Goal: Complete application form: Complete application form

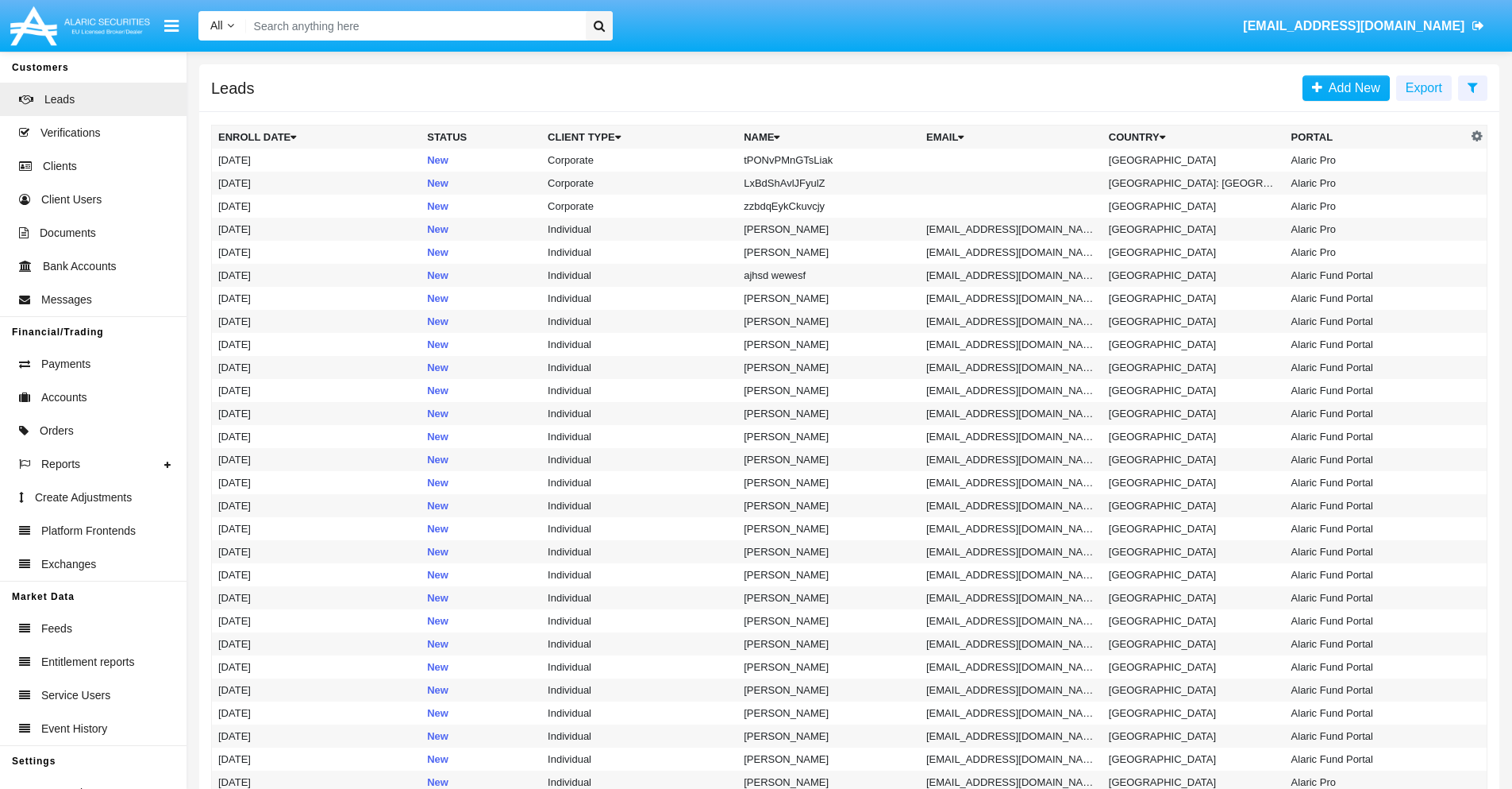
click at [1473, 87] on icon at bounding box center [1473, 88] width 10 height 13
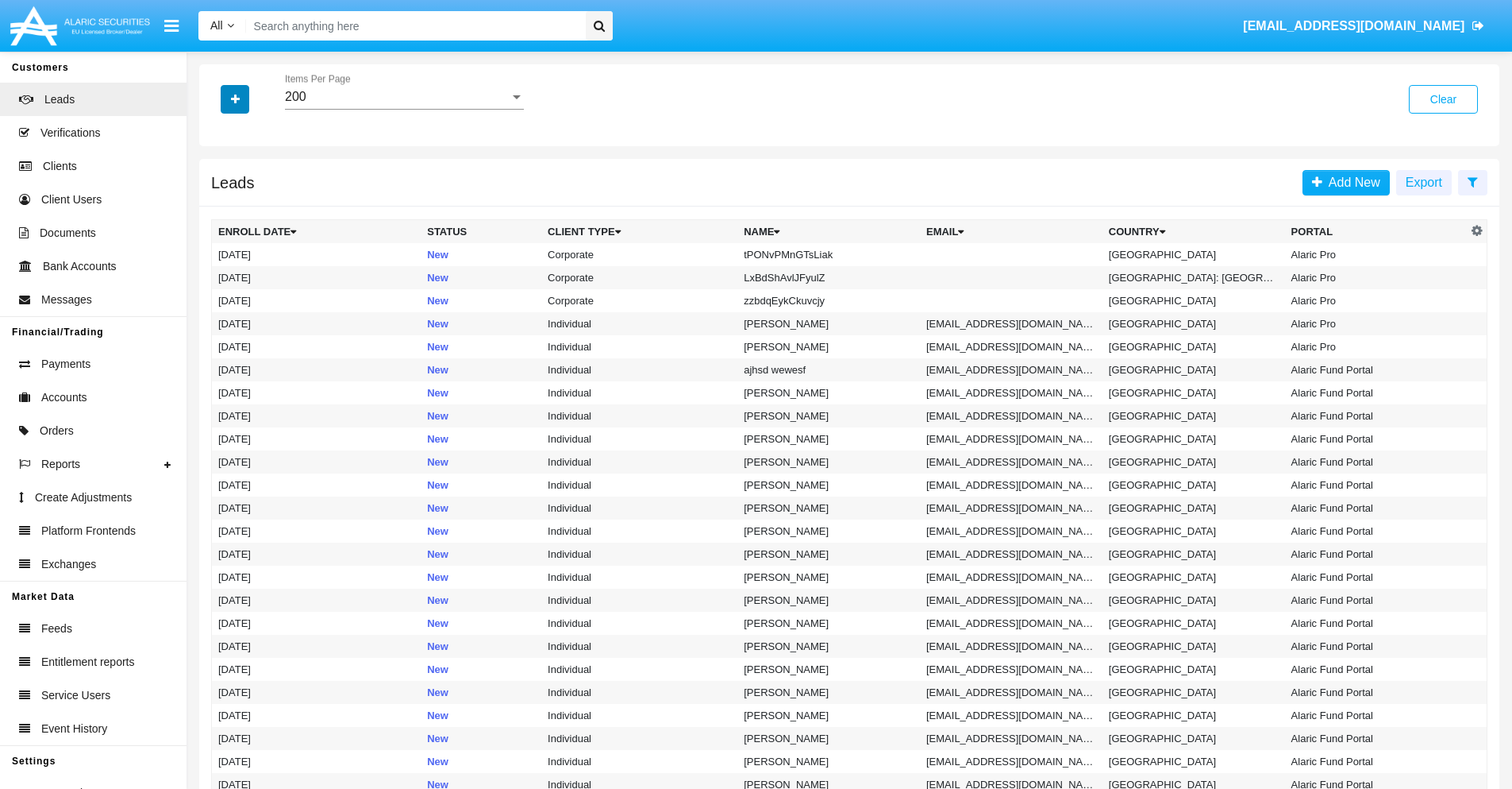
click at [235, 99] on icon "button" at bounding box center [235, 99] width 8 height 11
click at [248, 178] on span "Name" at bounding box center [248, 178] width 34 height 19
click at [218, 185] on input "Name" at bounding box center [217, 185] width 1 height 1
checkbox input "true"
click at [235, 99] on icon "button" at bounding box center [235, 99] width 8 height 11
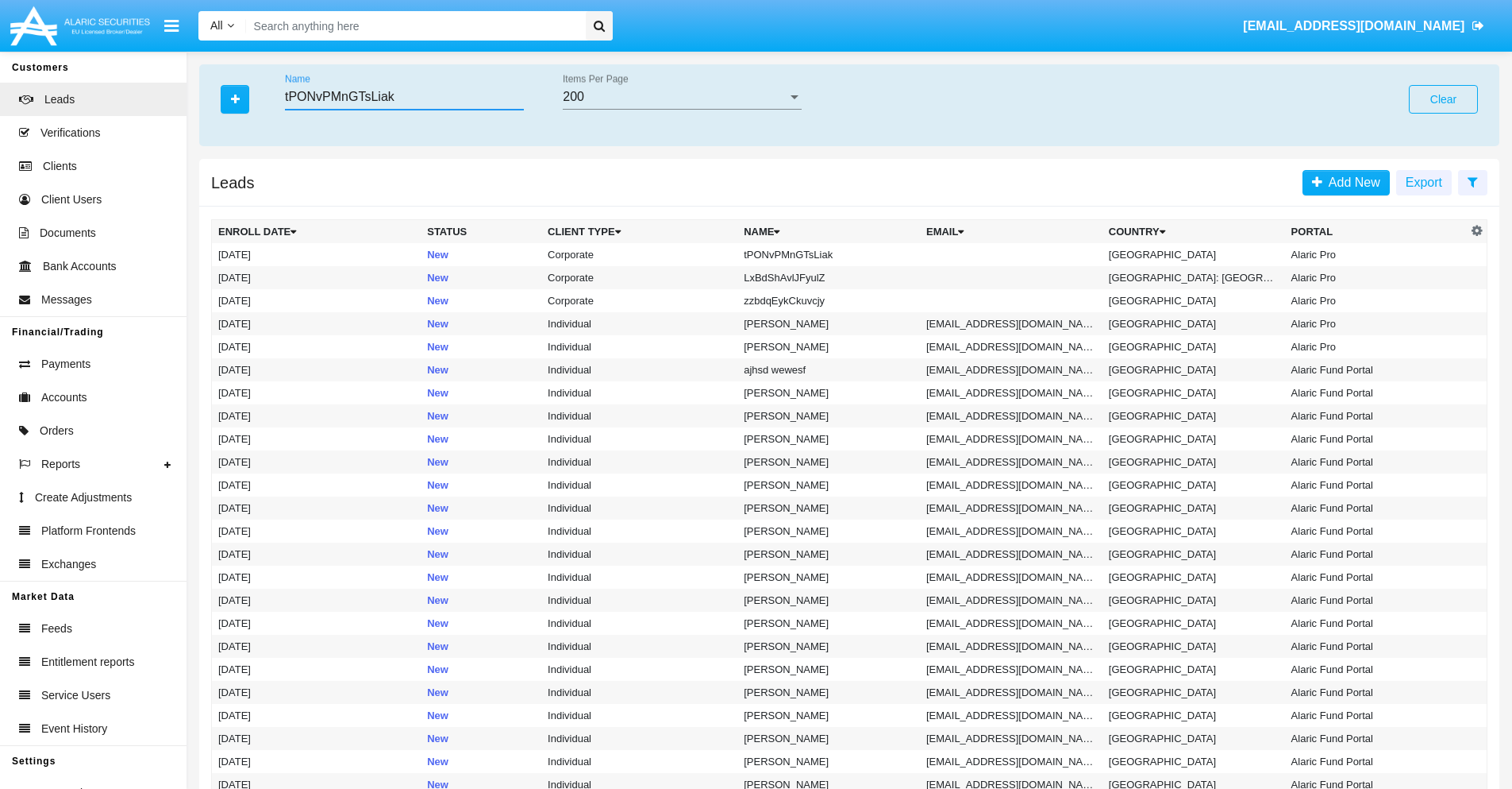
type input "tPONvPMnGTsLiak"
click at [836, 255] on td "tPONvPMnGTsLiak" at bounding box center [829, 255] width 183 height 23
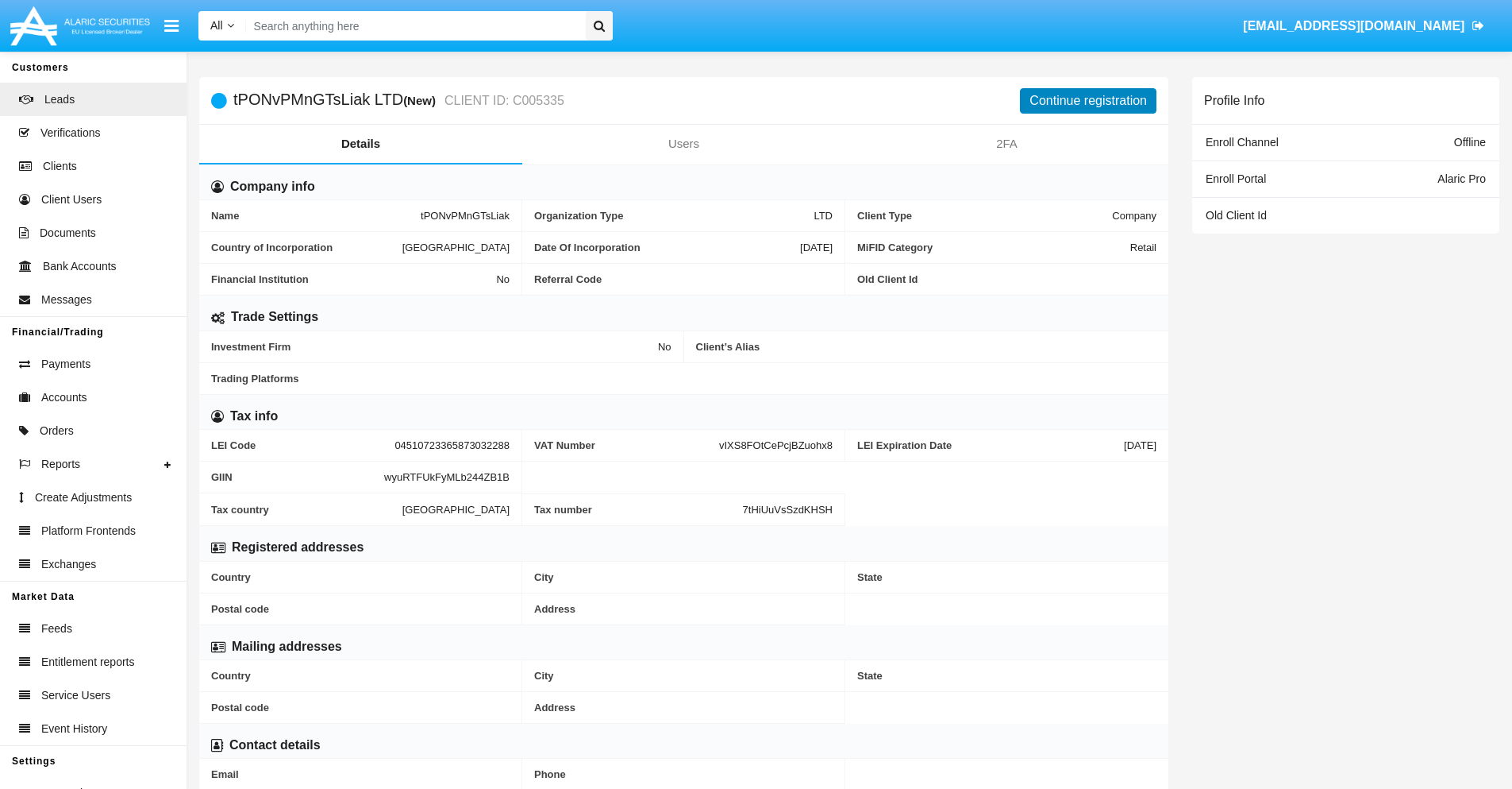
click at [1089, 100] on button "Continue registration" at bounding box center [1088, 101] width 136 height 25
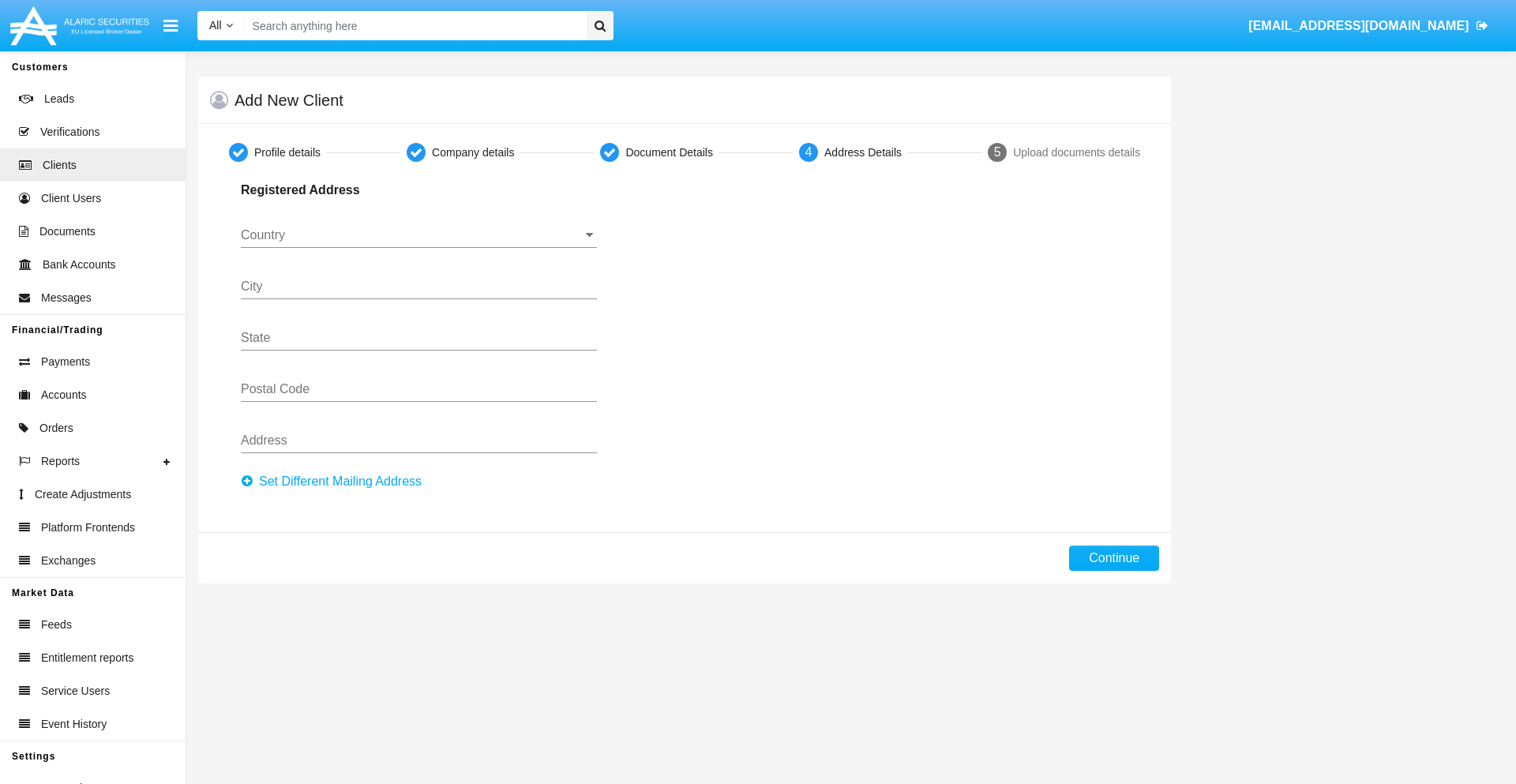
click at [336, 481] on button "Set Different Mailing Address" at bounding box center [336, 481] width 190 height 25
click at [1115, 558] on button "Continue" at bounding box center [1114, 557] width 90 height 25
click at [336, 481] on button "Set Different Mailing Address" at bounding box center [336, 481] width 190 height 25
type input "!"#$%&'()*+,-./:;<=>?@[\]^_`{|}~"
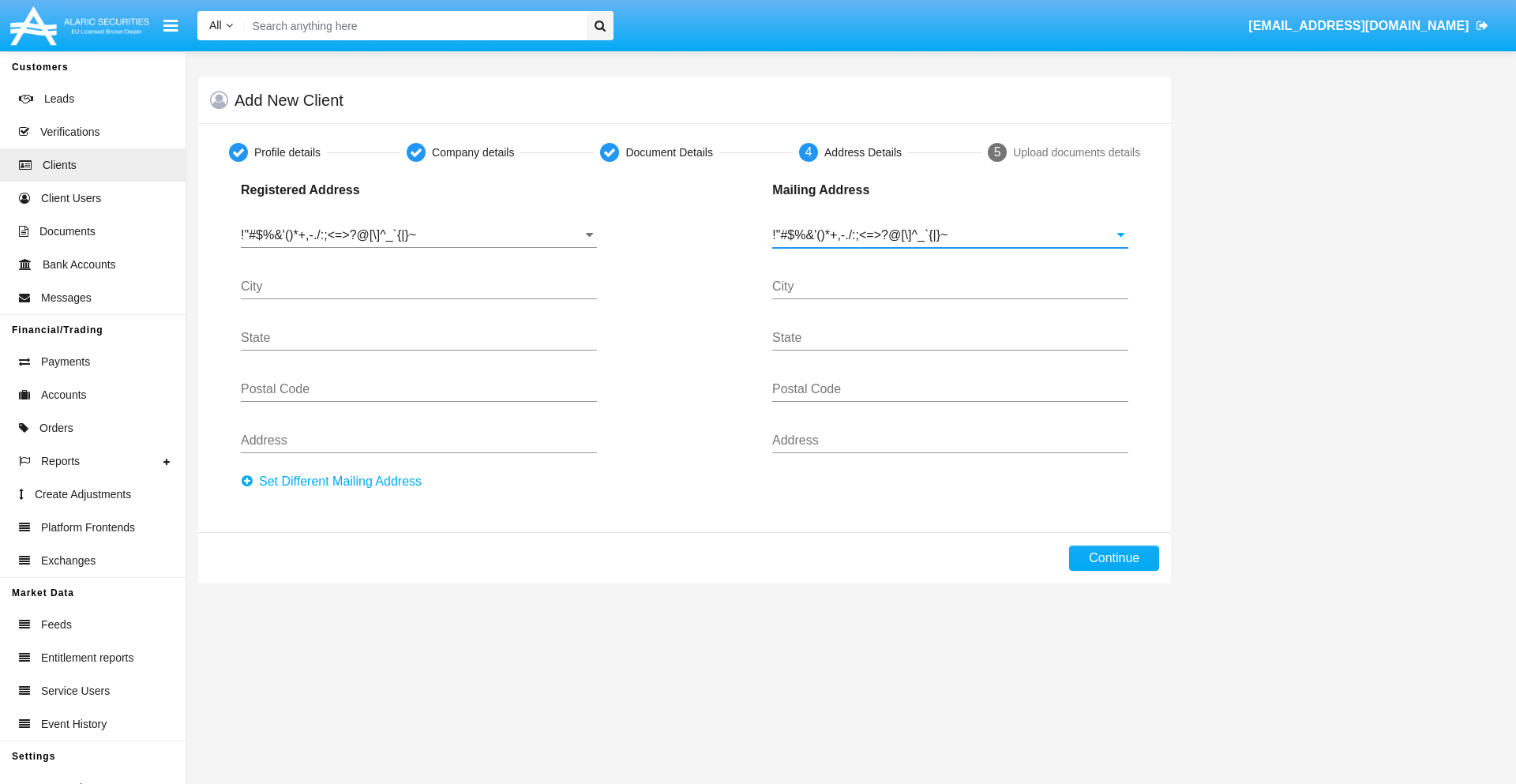
type input "!"#$%&'()*+,-./:;<=>?@[\]^_`{|}~"
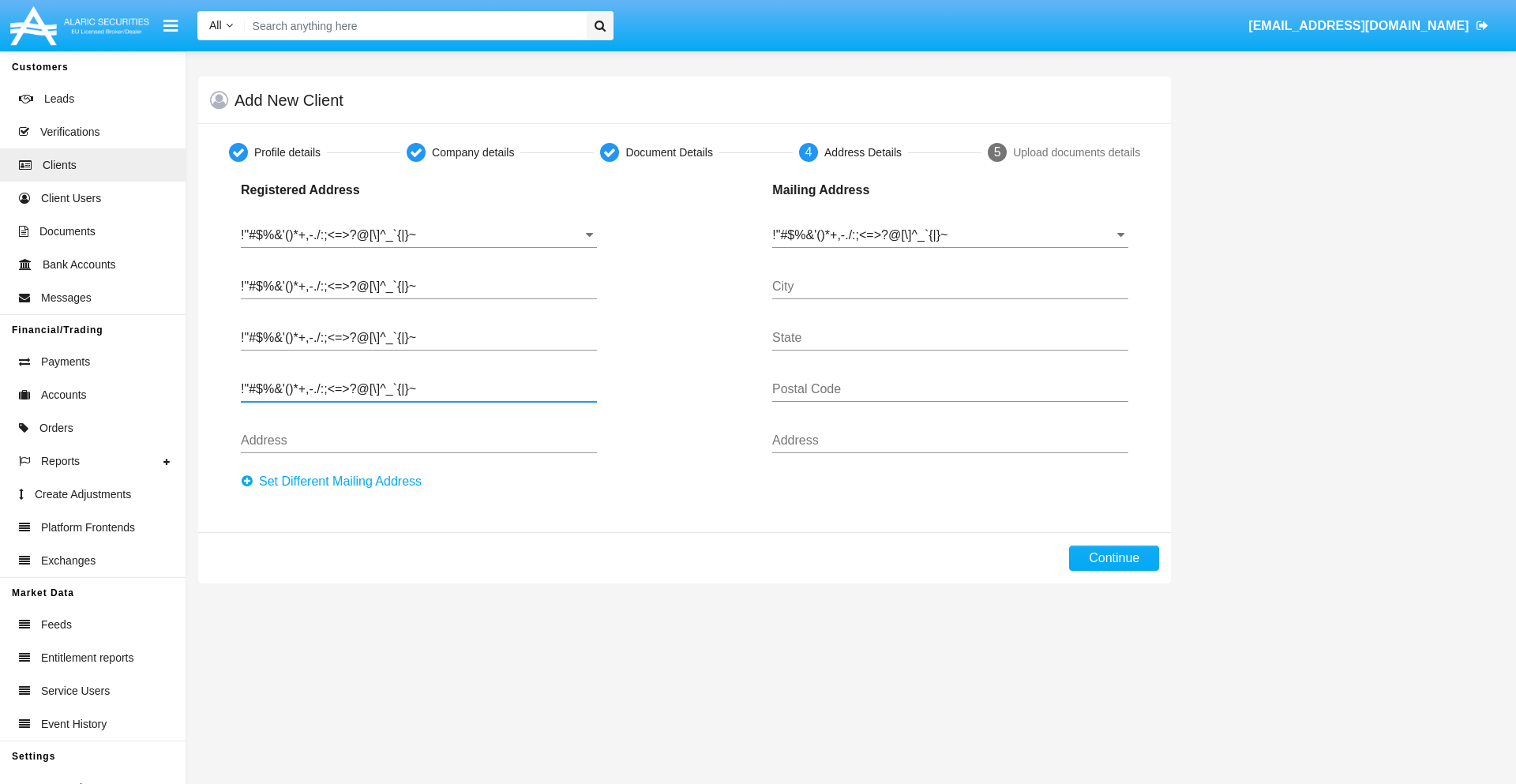
type input "!"#$%&'()*+,-./:;<=>?@[\]^_`{|}~"
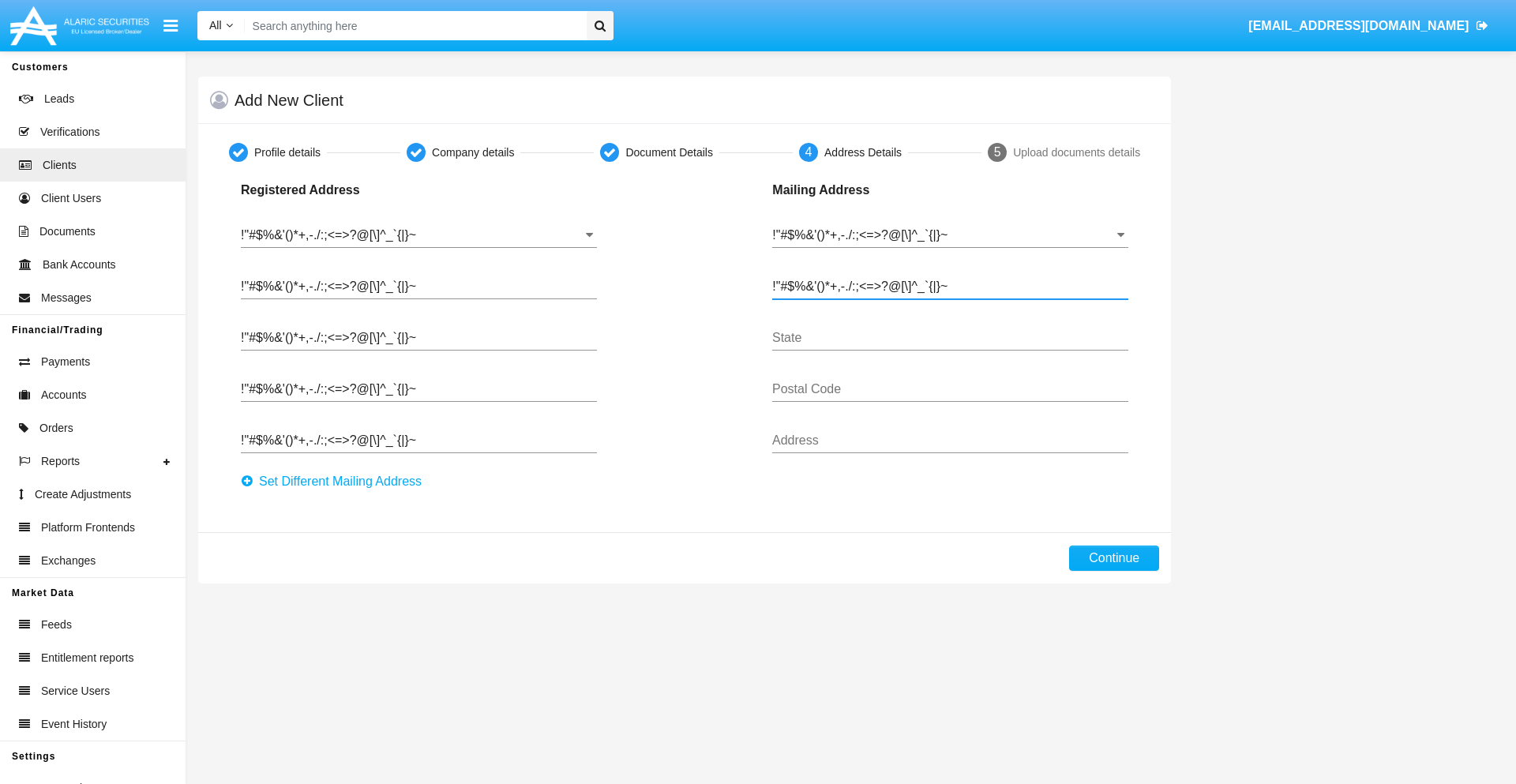
type input "!"#$%&'()*+,-./:;<=>?@[\]^_`{|}~"
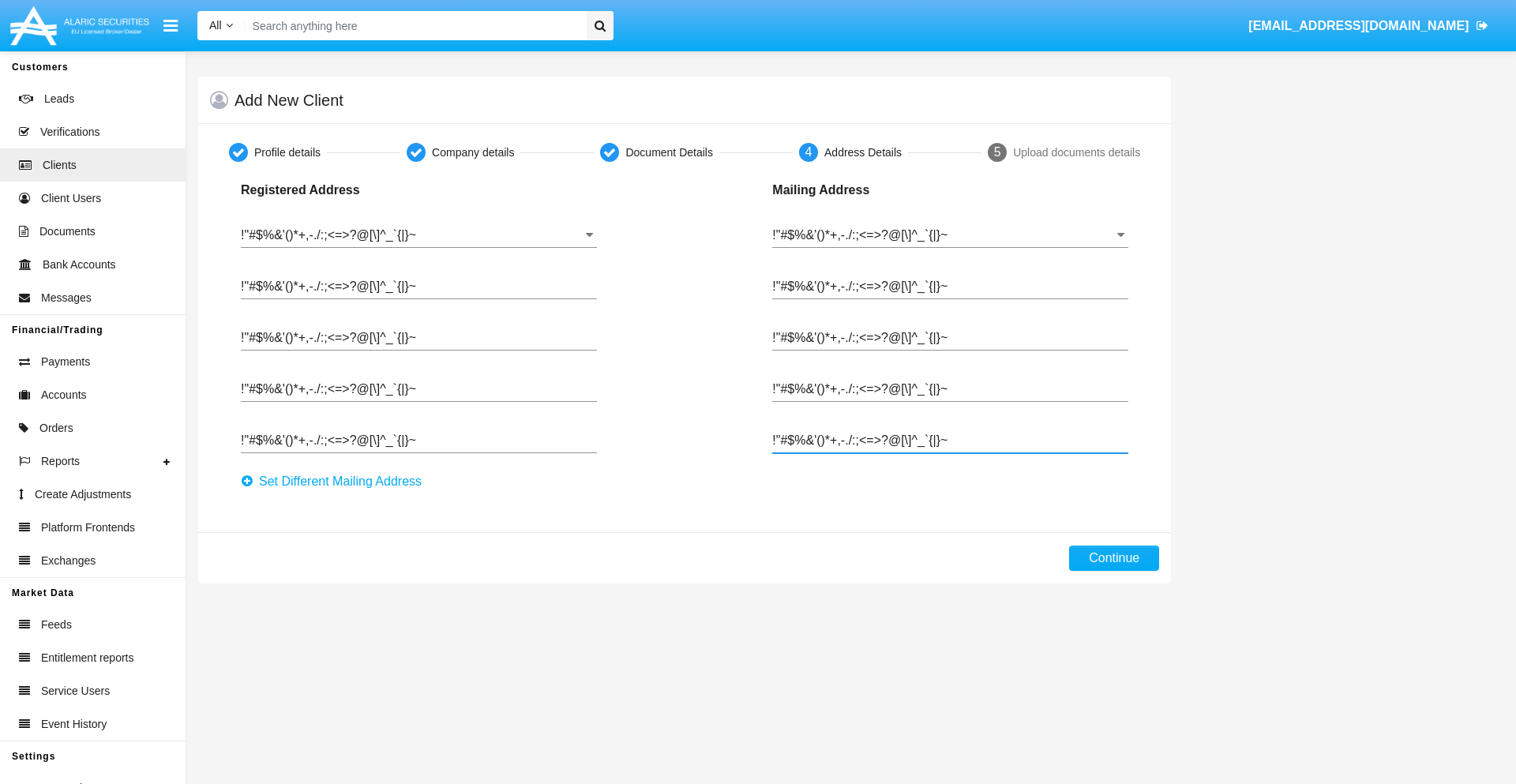
type input "!"#$%&'()*+,-./:;<=>?@[\]^_`{|}~"
click at [1115, 558] on button "Continue" at bounding box center [1114, 557] width 90 height 25
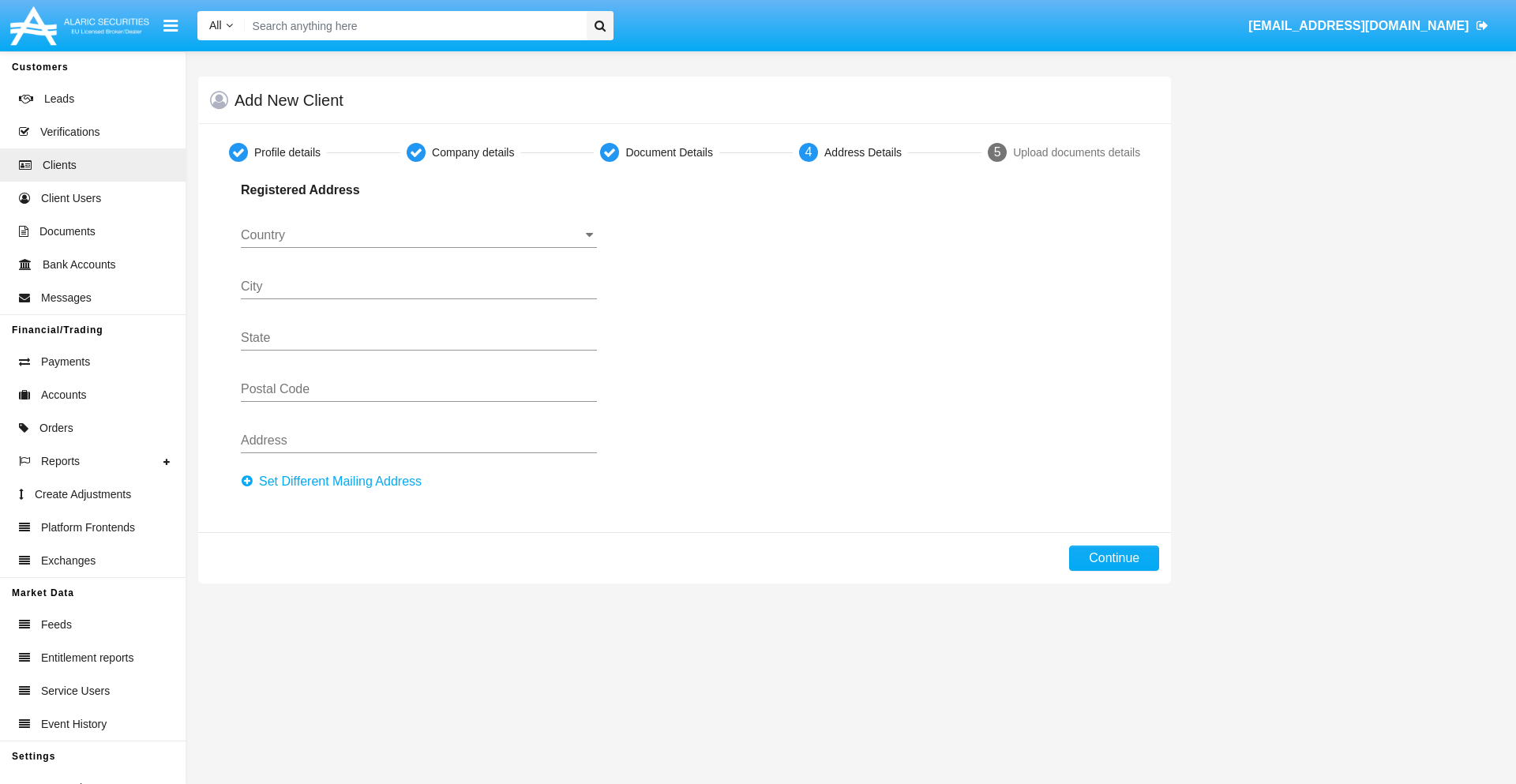
click at [336, 481] on button "Set Different Mailing Address" at bounding box center [336, 481] width 190 height 25
type input "0123456789"
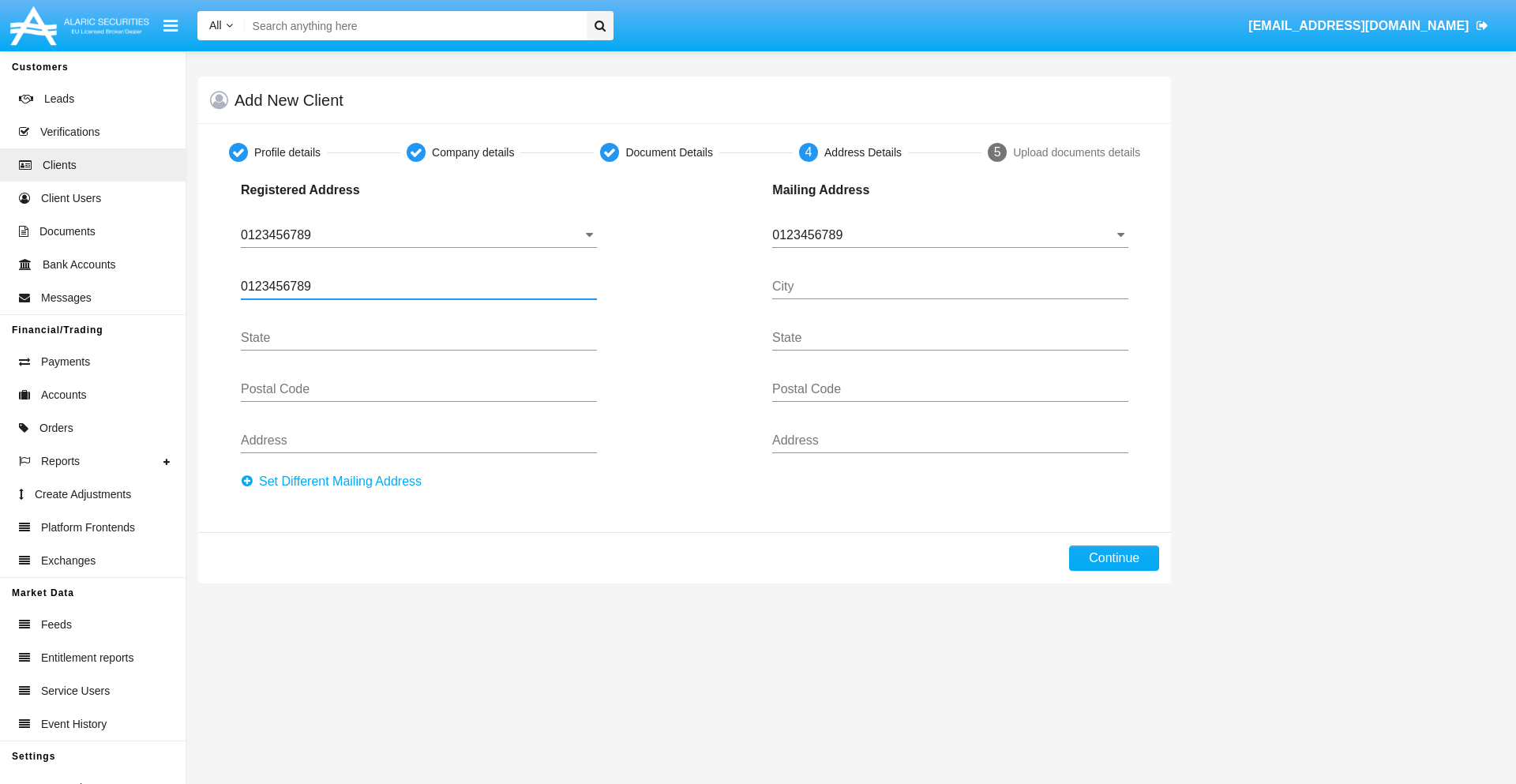
type input "0123456789"
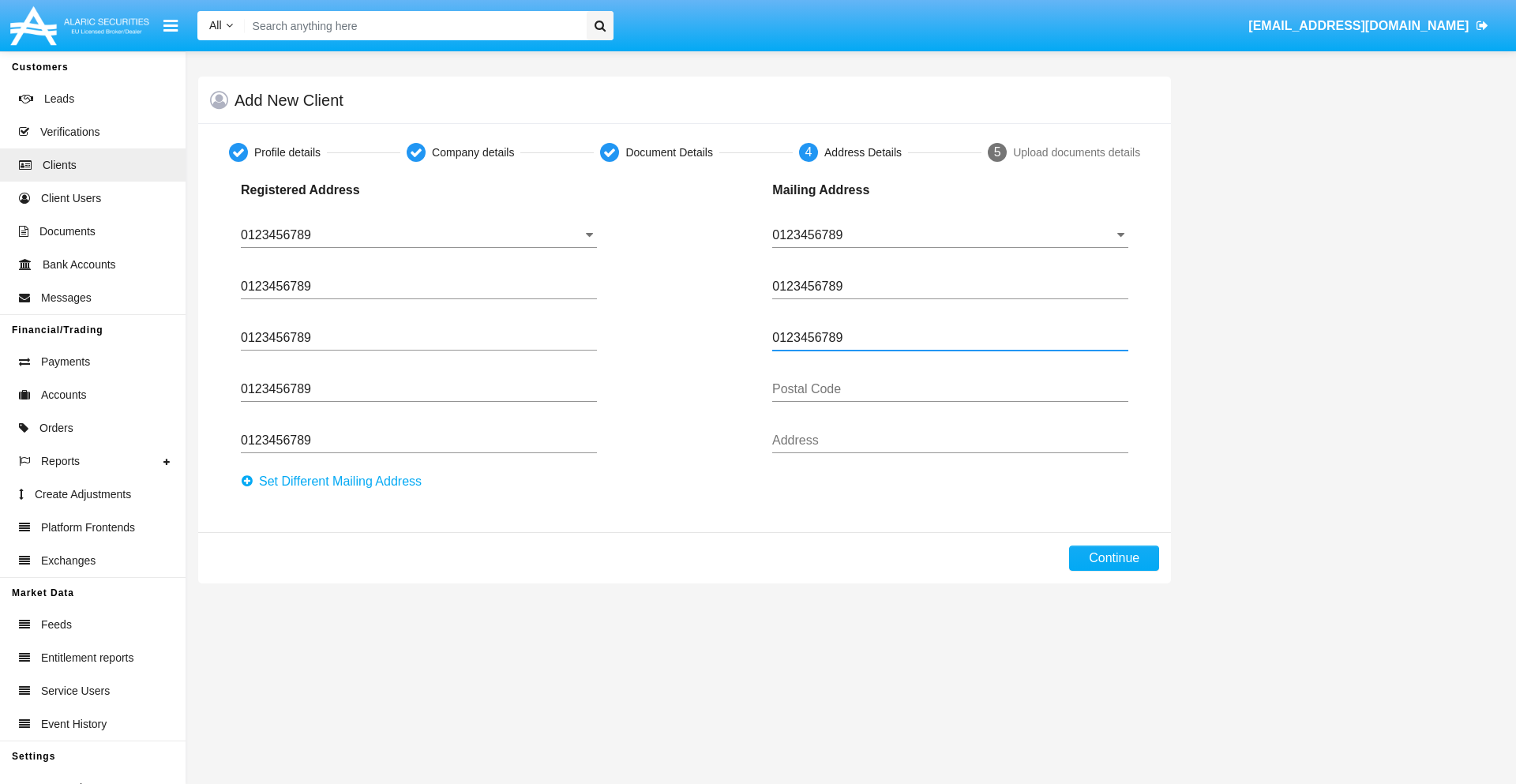
type input "0123456789"
click at [1115, 558] on button "Continue" at bounding box center [1114, 557] width 90 height 25
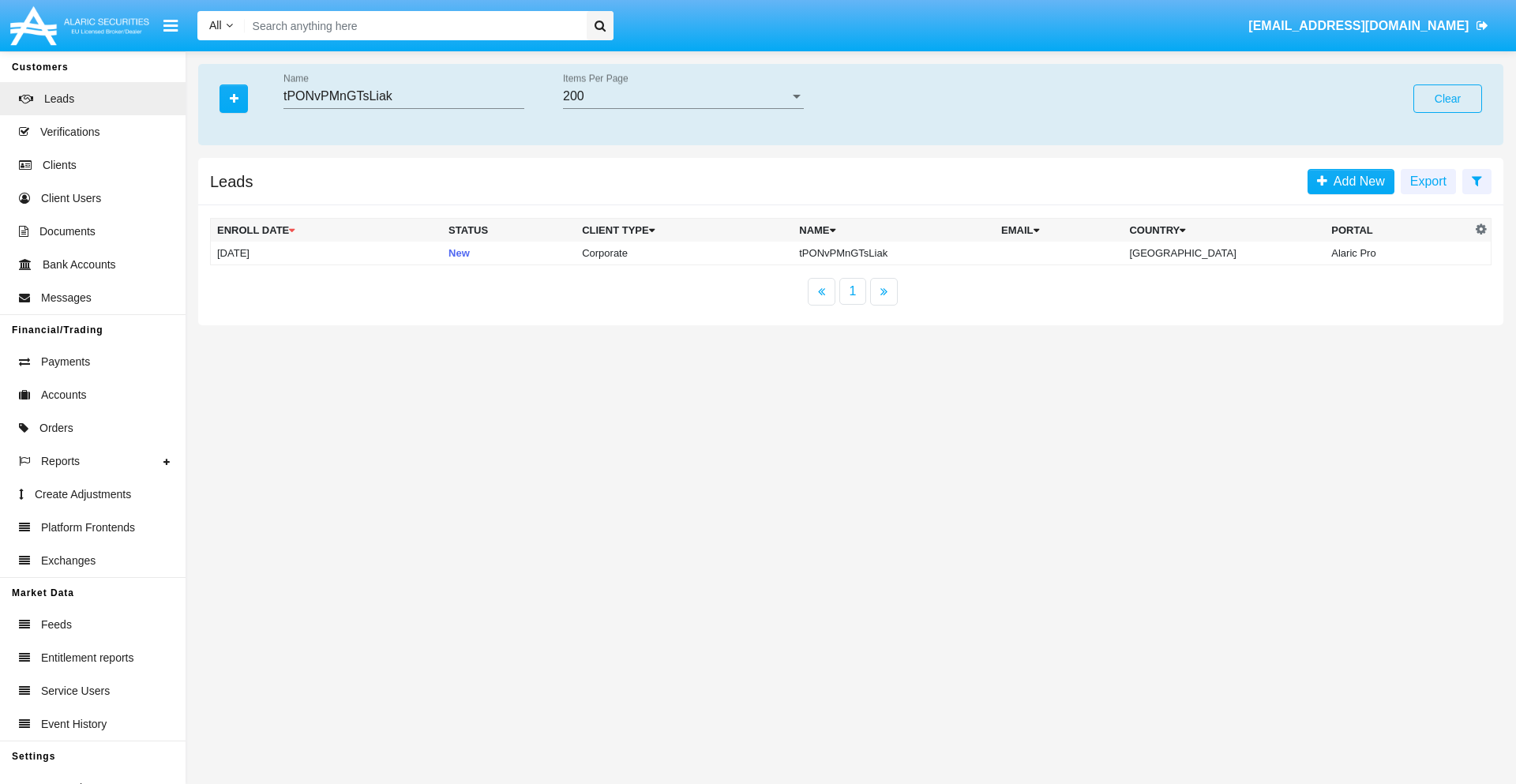
click at [1447, 98] on button "Clear" at bounding box center [1447, 98] width 69 height 29
click at [234, 98] on icon "button" at bounding box center [234, 98] width 8 height 11
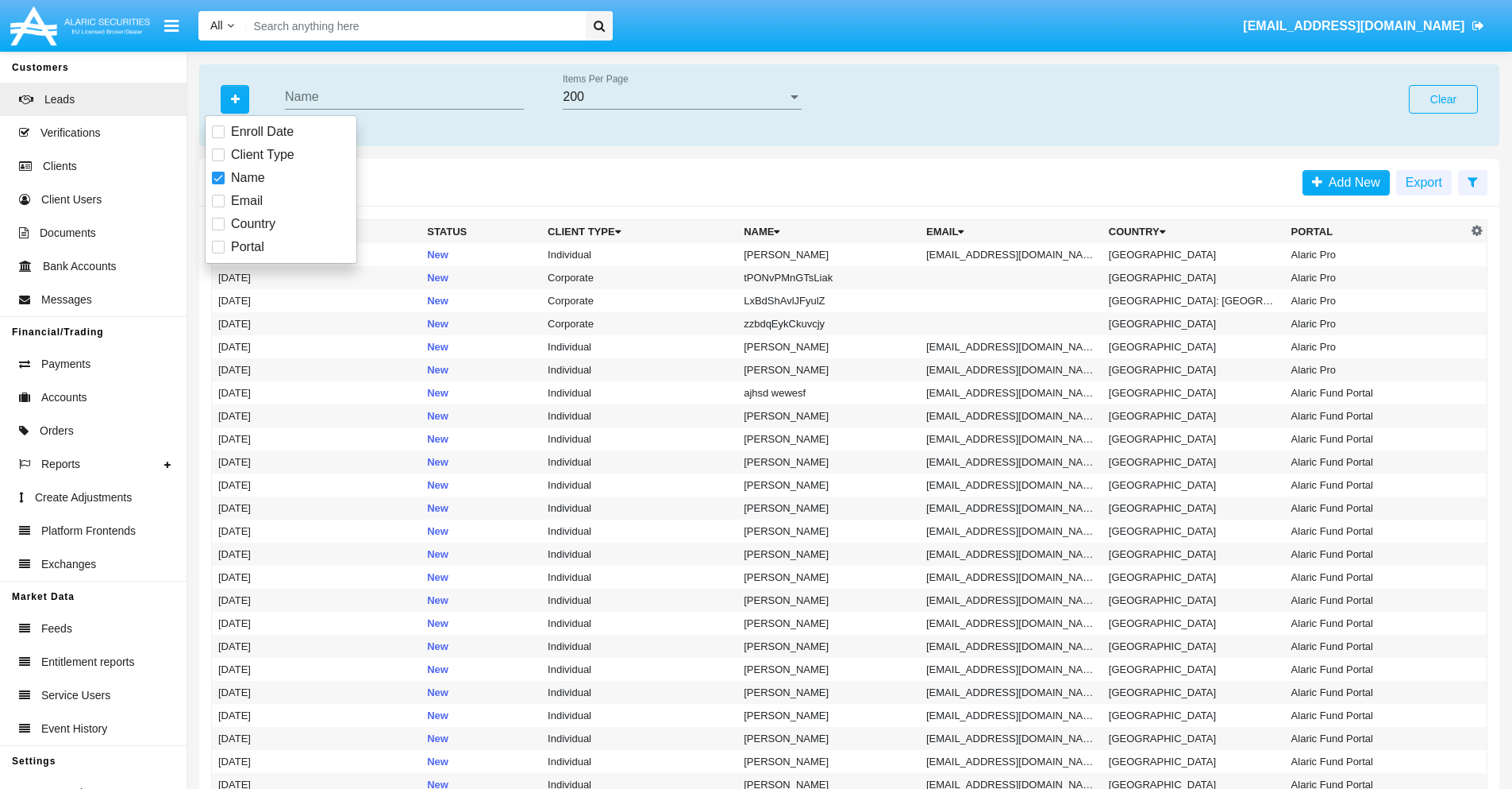
click at [247, 201] on span "Email" at bounding box center [247, 201] width 32 height 19
click at [218, 207] on input "Email" at bounding box center [217, 207] width 1 height 1
checkbox input "true"
click at [235, 99] on icon "button" at bounding box center [235, 99] width 8 height 11
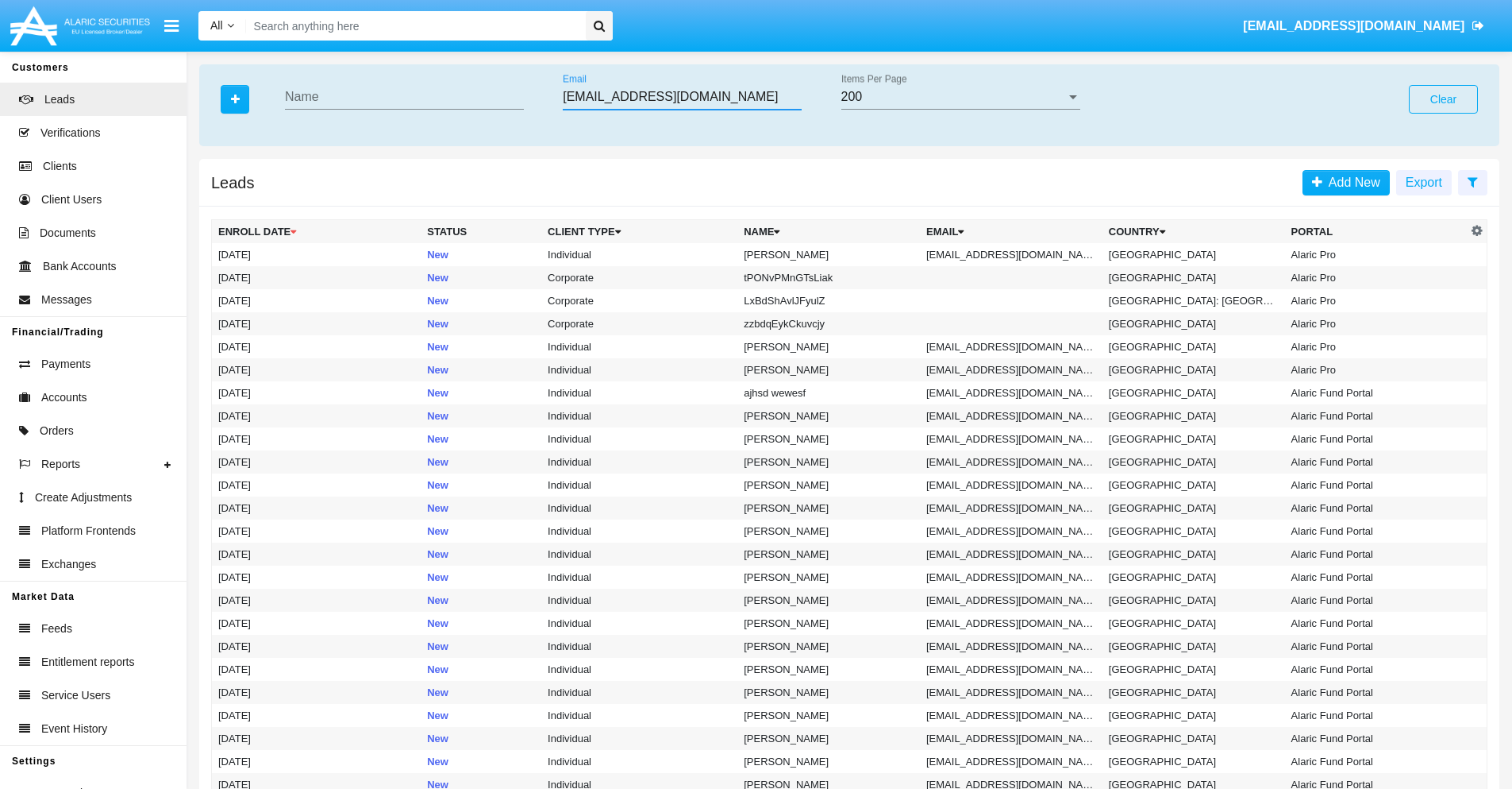
type input "akb.3of9@w33x.oyx.int"
click at [1016, 255] on td "akb.3of9@w33x.oyx.int" at bounding box center [1011, 255] width 183 height 23
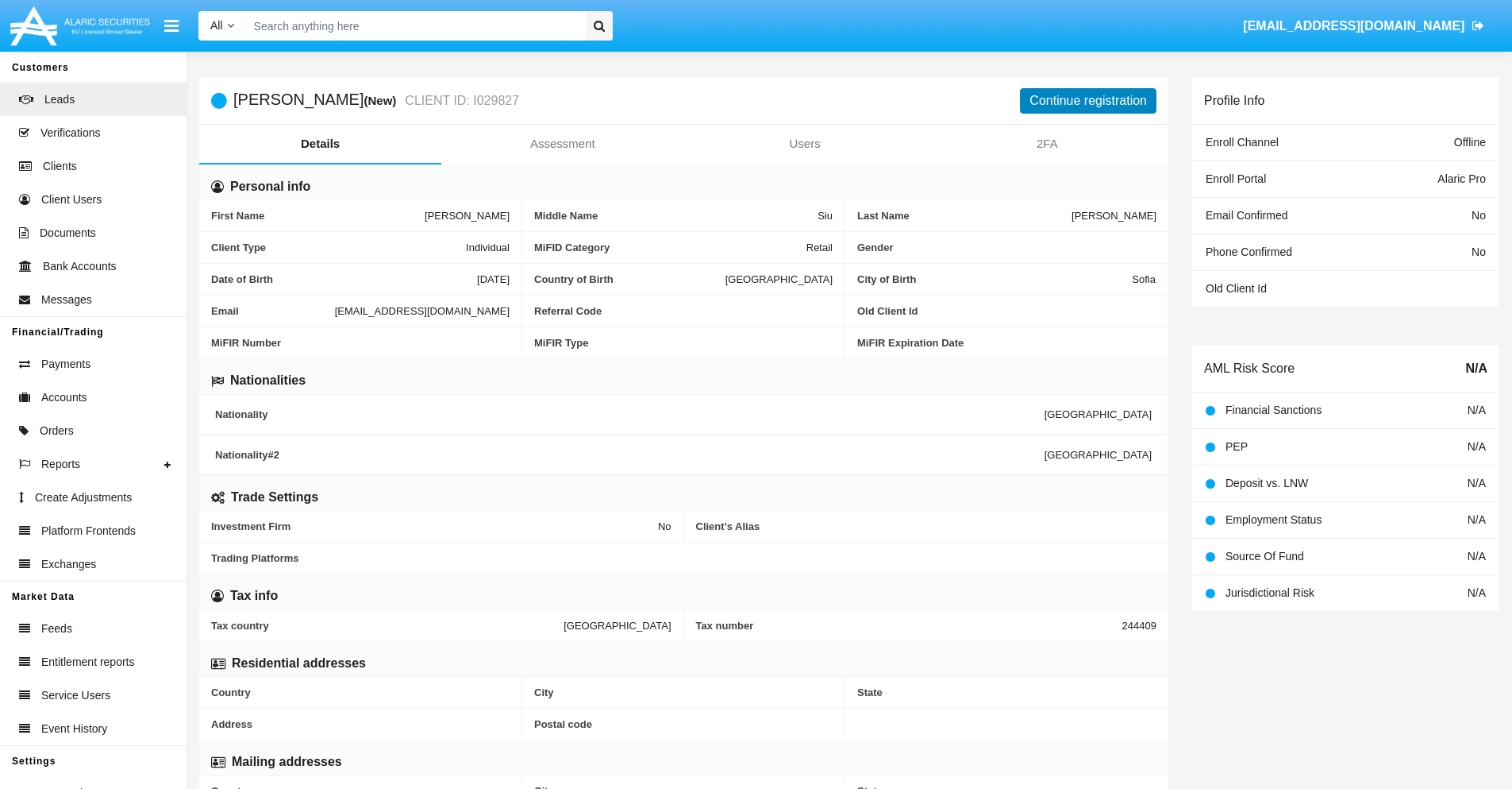
click at [1089, 100] on button "Continue registration" at bounding box center [1088, 101] width 136 height 25
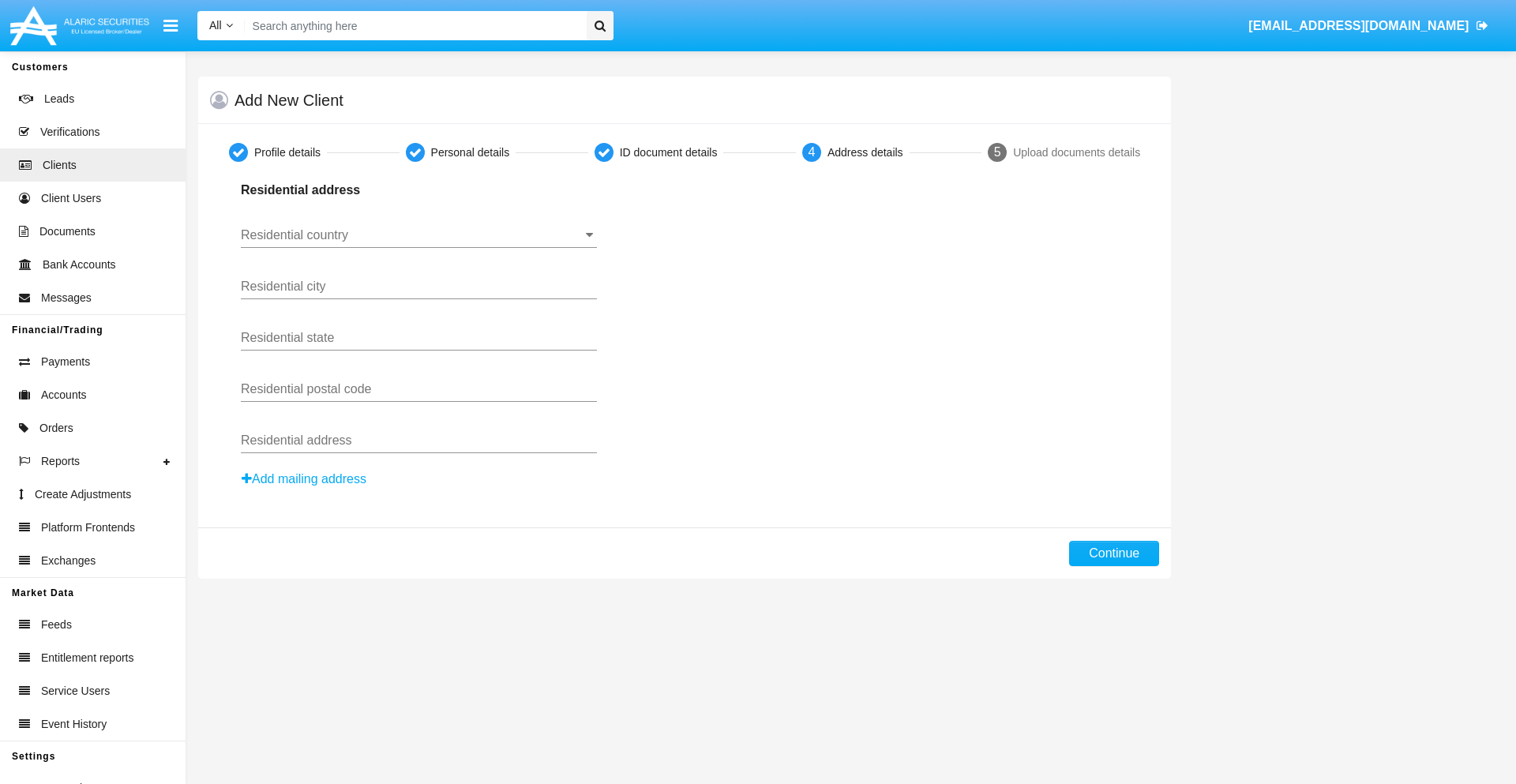
click at [305, 479] on button "Add mailing address" at bounding box center [304, 479] width 126 height 20
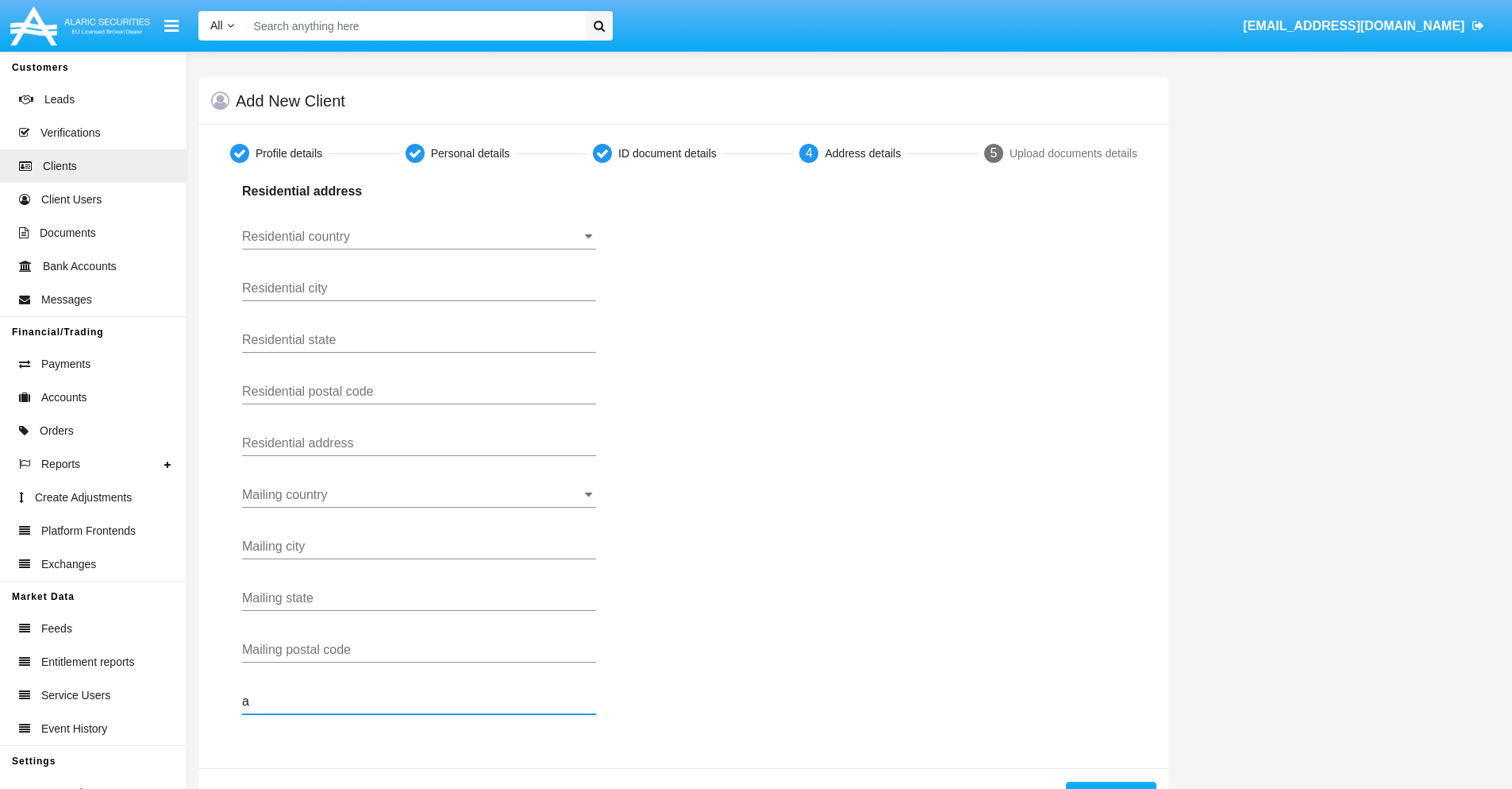
type input "a"
click at [1110, 784] on button "Continue" at bounding box center [1111, 794] width 90 height 25
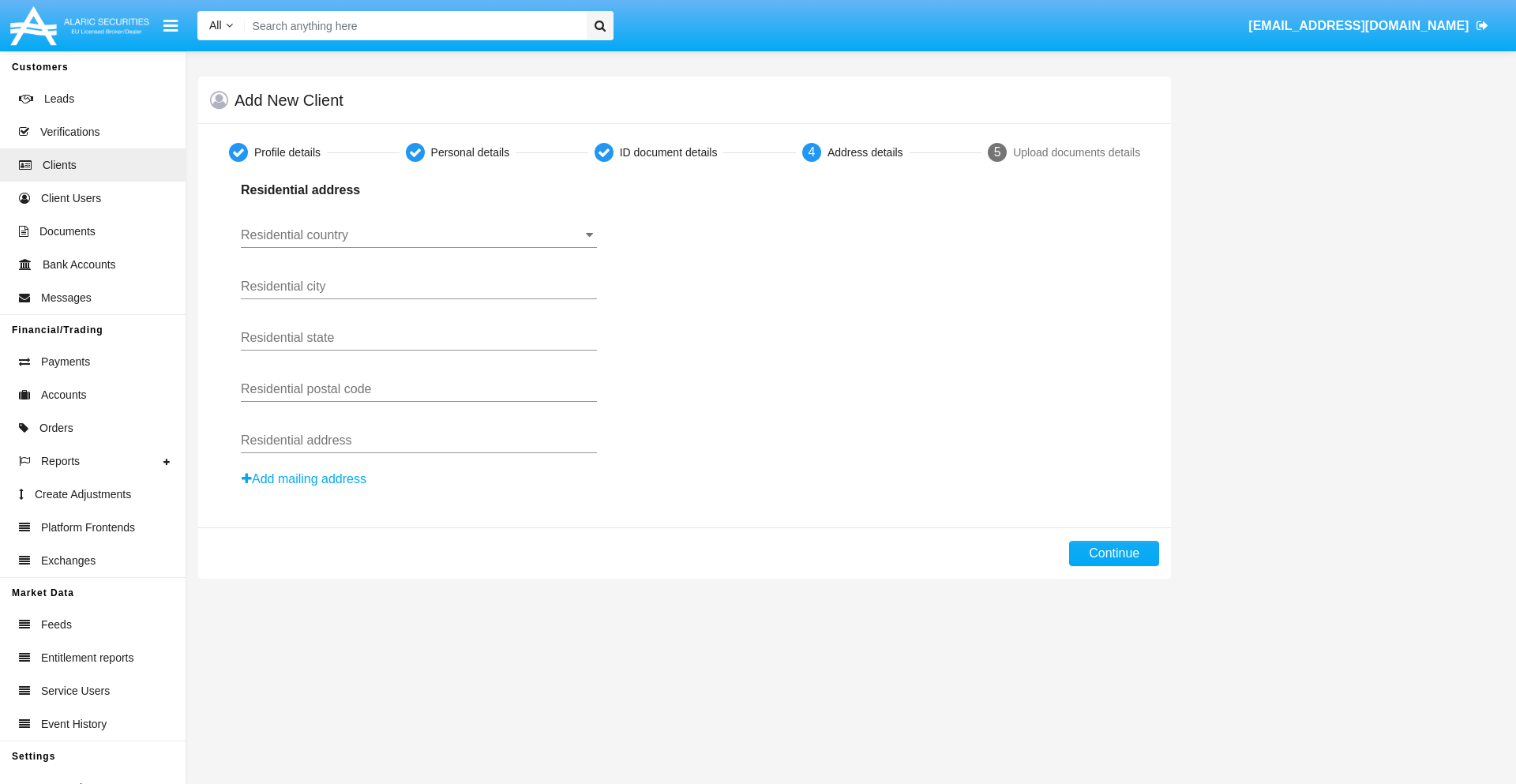
click at [305, 479] on button "Add mailing address" at bounding box center [304, 479] width 126 height 20
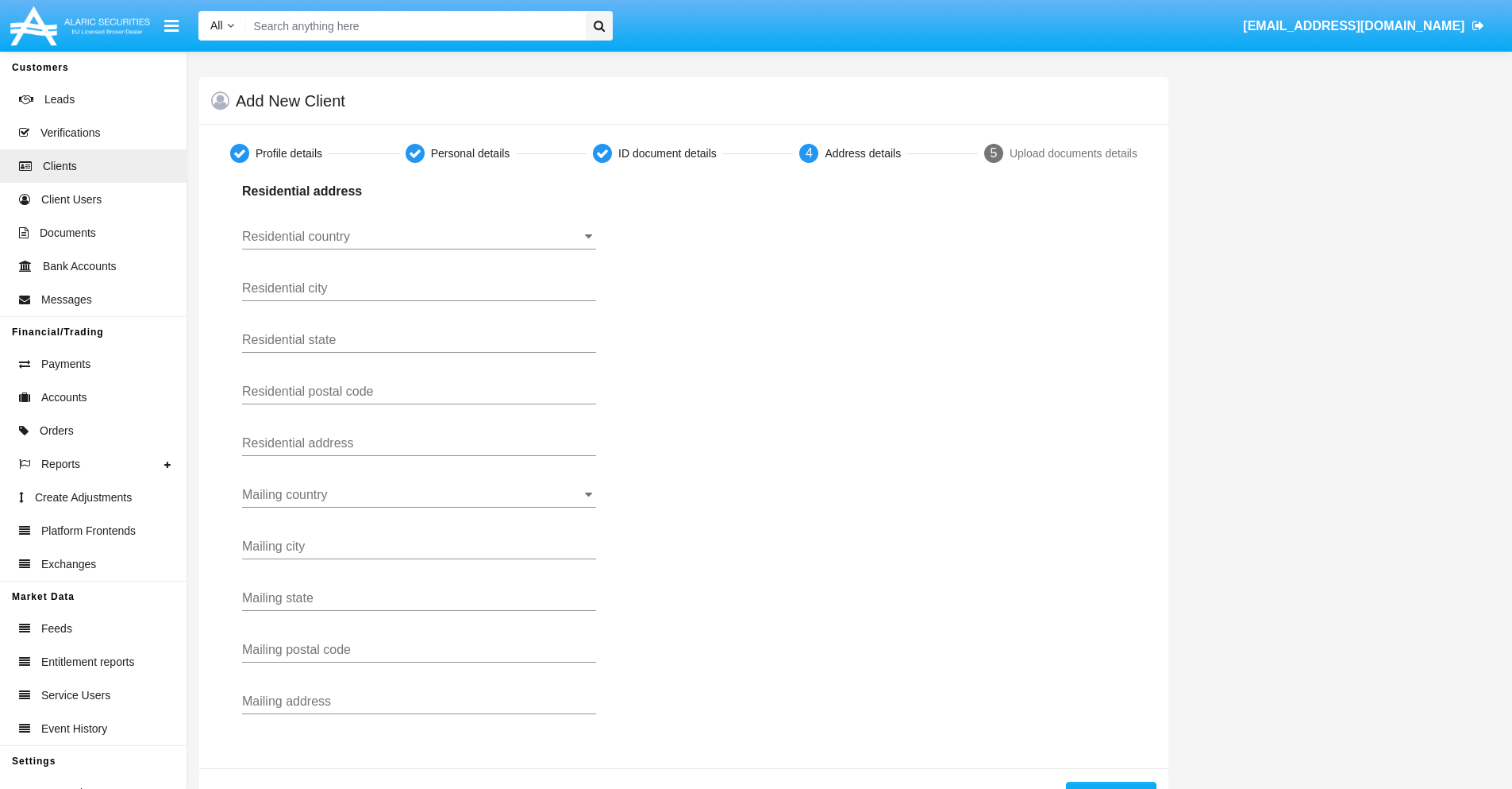
scroll to position [56, 0]
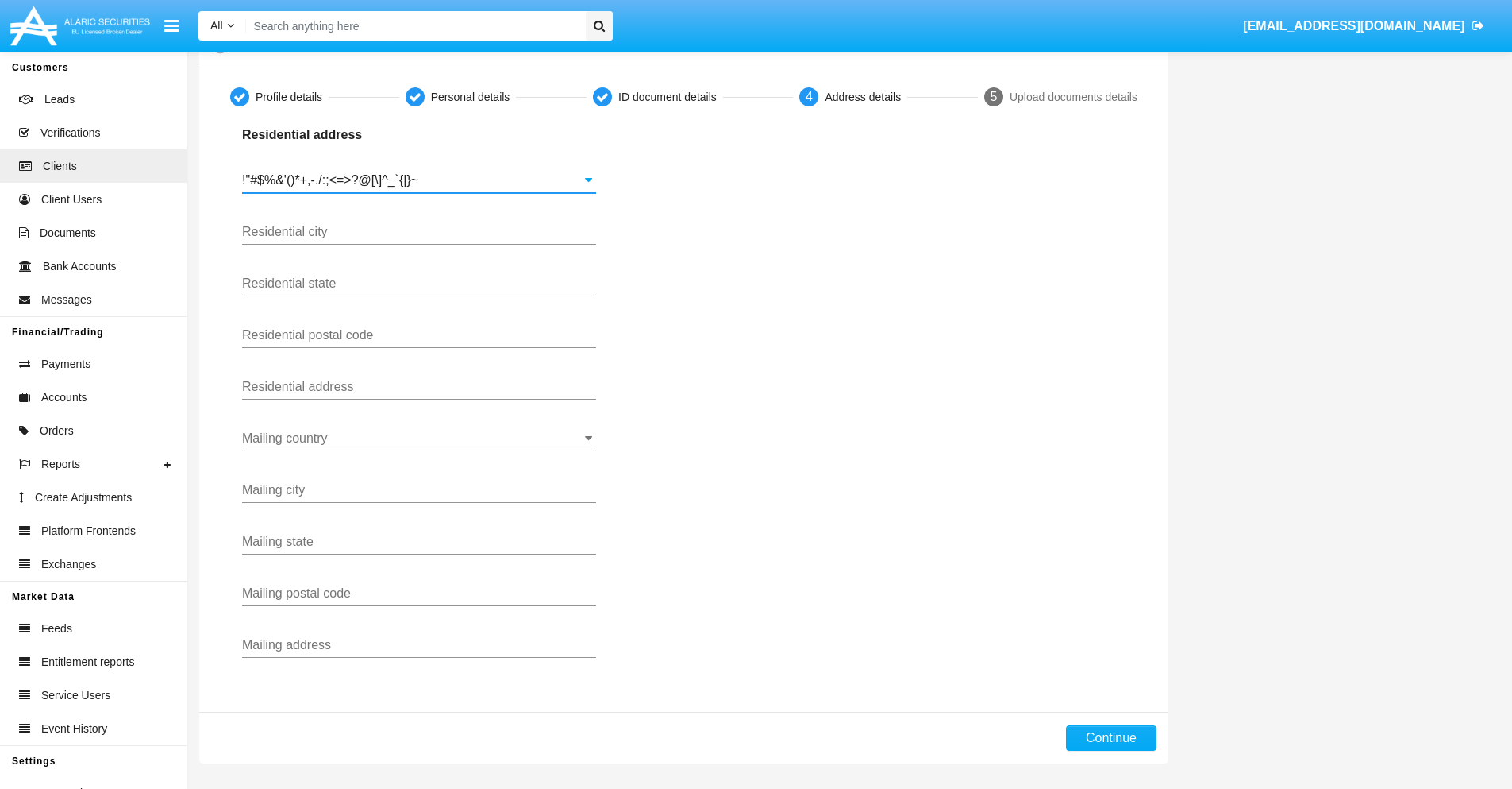
type input "!"#$%&'()*+,-./:;<=>?@[\]^_`{|}~"
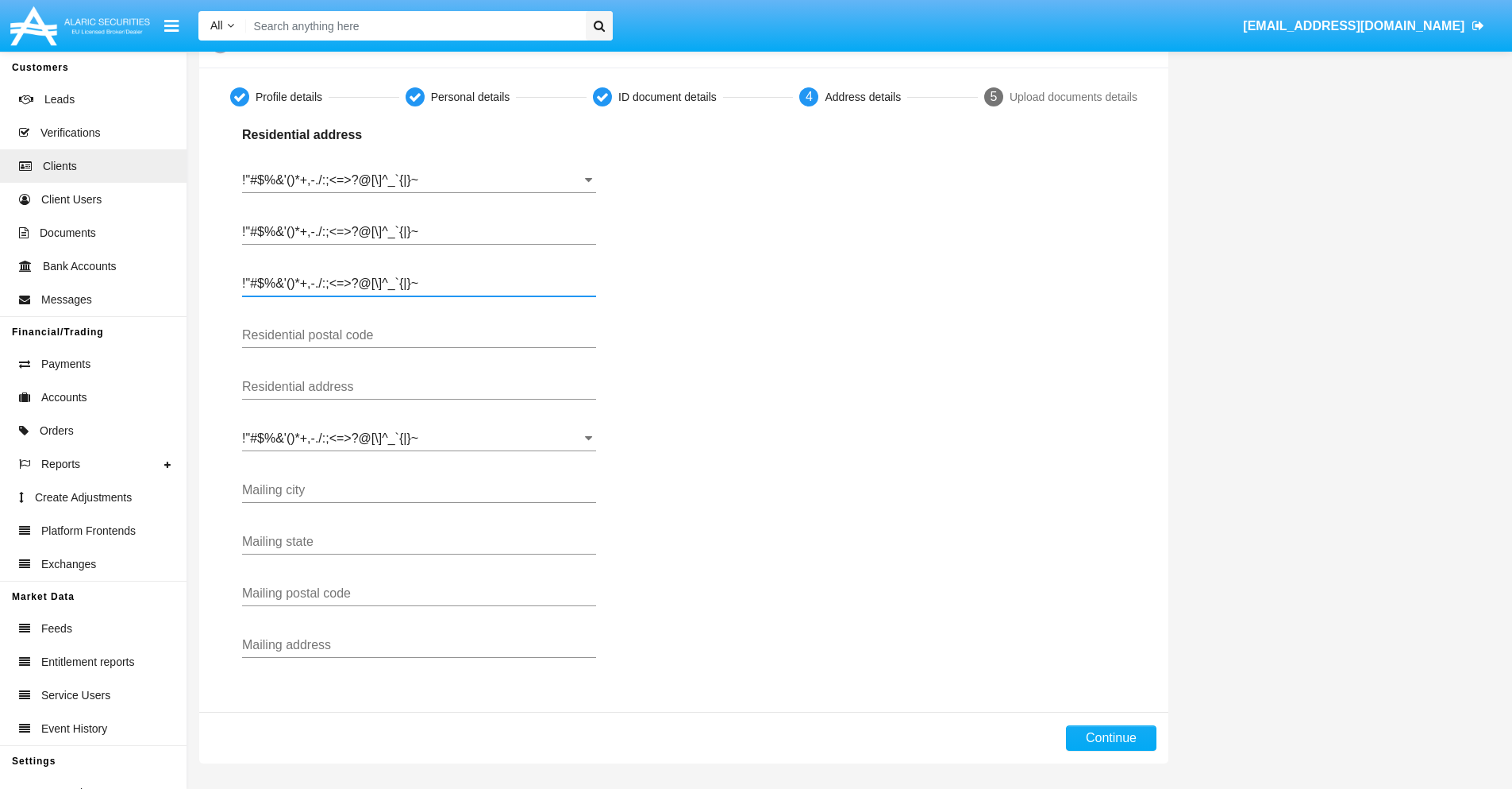
type input "!"#$%&'()*+,-./:;<=>?@[\]^_`{|}~"
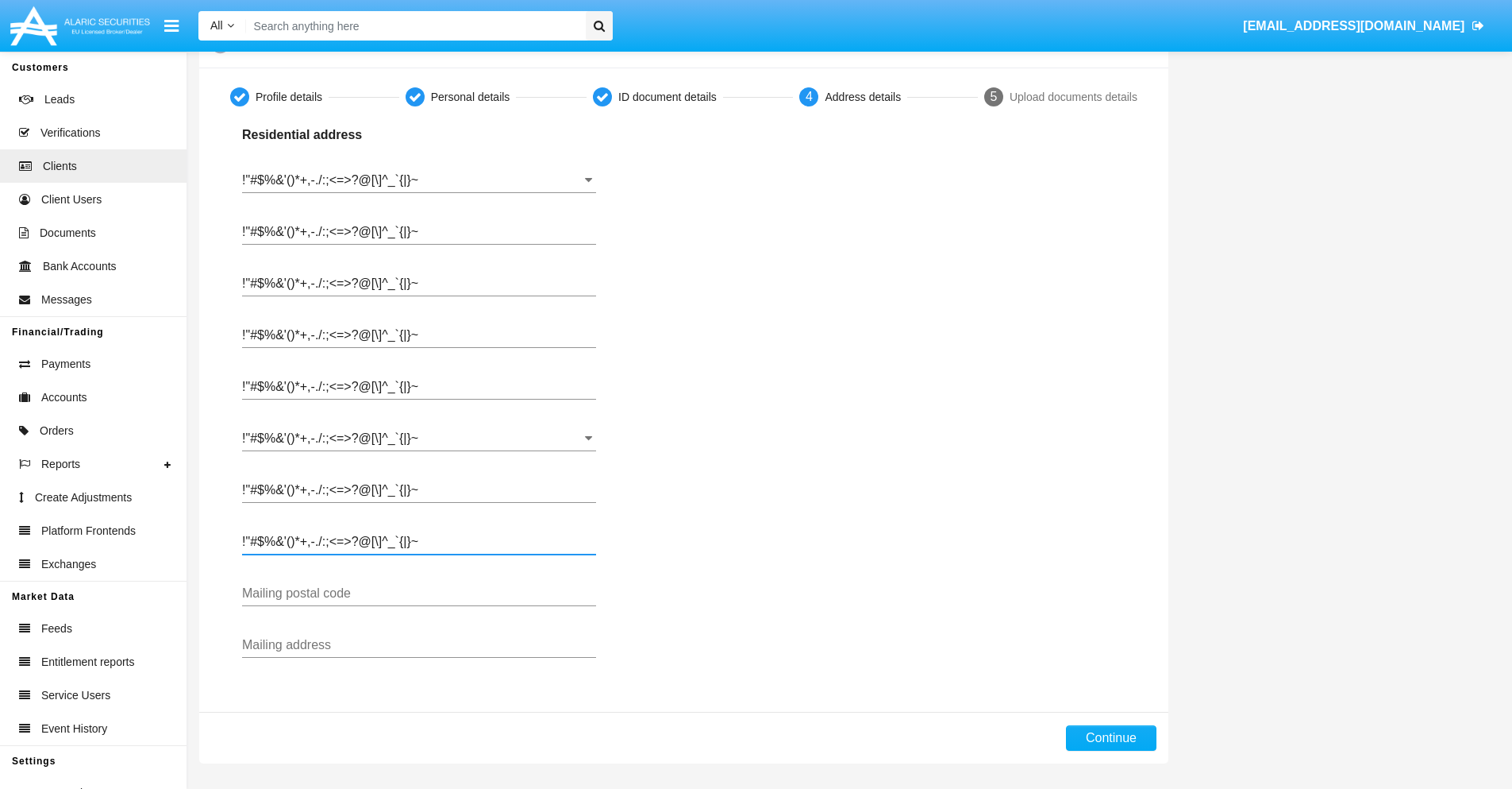
type input "!"#$%&'()*+,-./:;<=>?@[\]^_`{|}~"
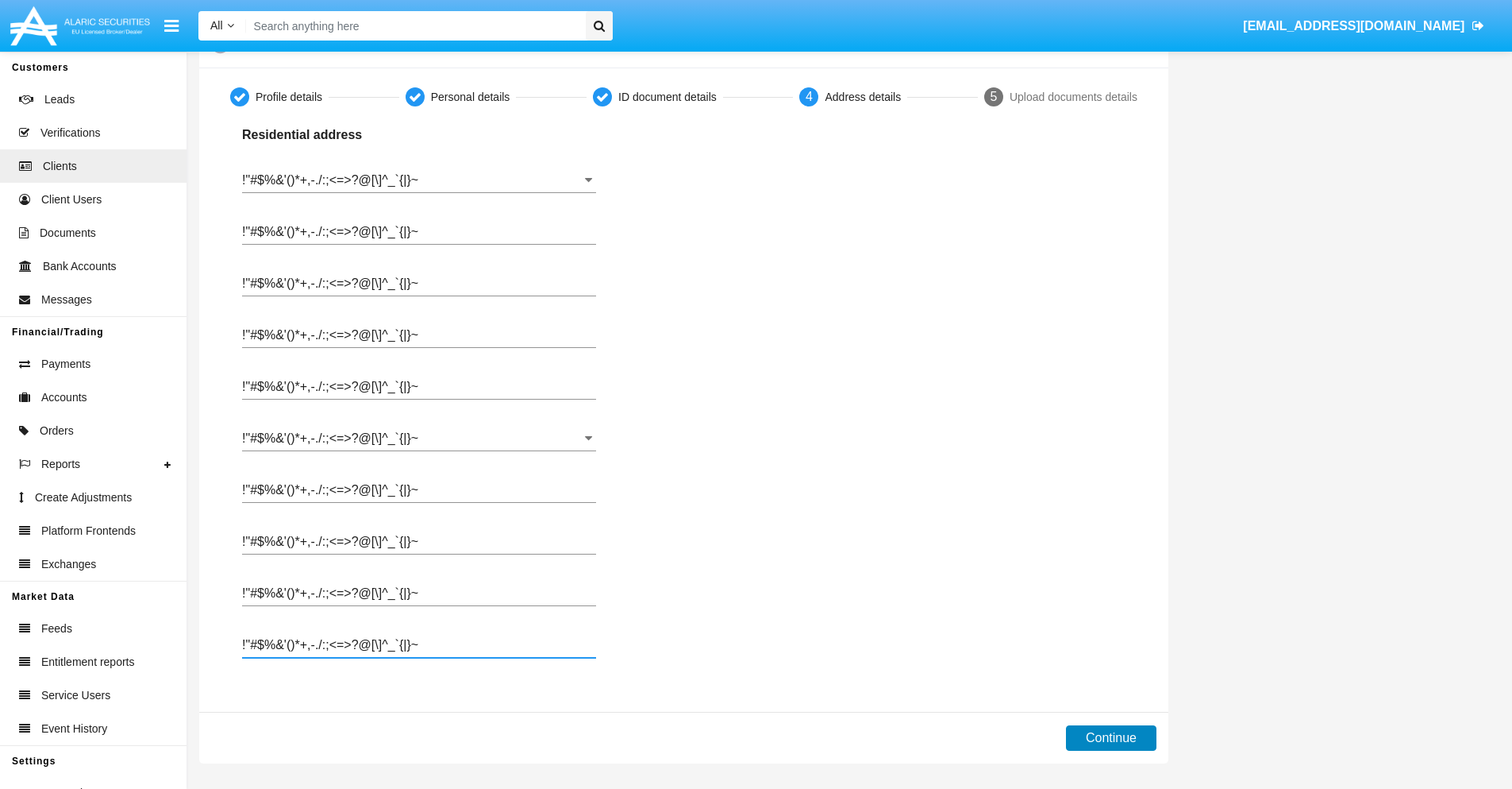
click at [1110, 738] on button "Continue" at bounding box center [1111, 737] width 90 height 25
